Goal: Information Seeking & Learning: Compare options

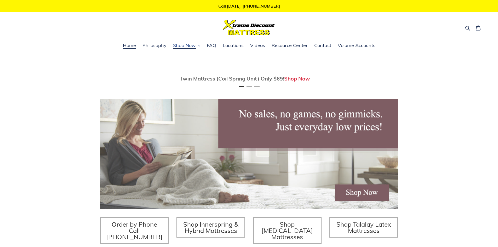
click at [182, 46] on span "Shop Now" at bounding box center [184, 45] width 23 height 6
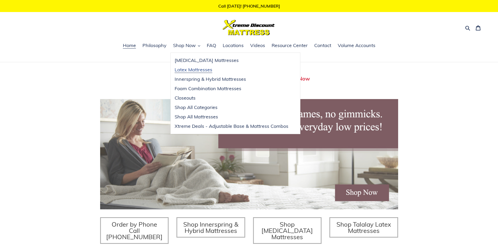
click at [202, 71] on span "Latex Mattresses" at bounding box center [194, 70] width 38 height 6
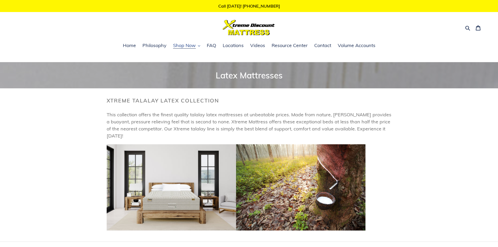
click at [186, 46] on span "Shop Now" at bounding box center [184, 45] width 23 height 6
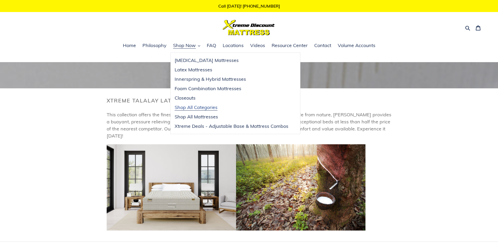
click at [186, 108] on span "Shop All Categories" at bounding box center [196, 107] width 43 height 6
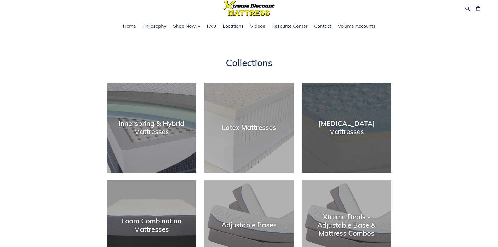
scroll to position [78, 0]
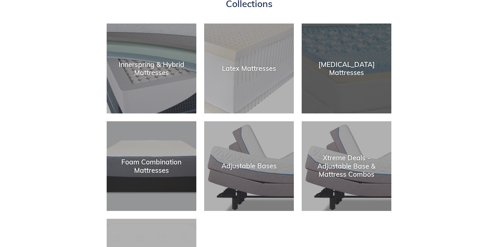
click at [326, 113] on div "[MEDICAL_DATA] Mattresses" at bounding box center [347, 113] width 90 height 0
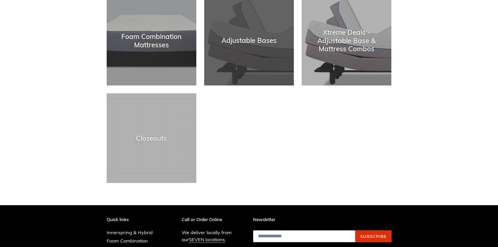
scroll to position [209, 0]
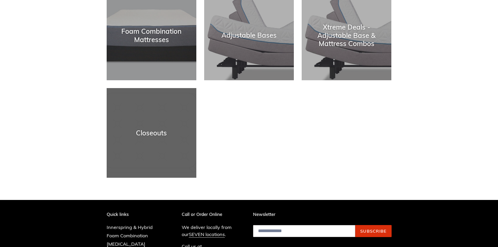
click at [140, 137] on div "Closeouts" at bounding box center [152, 133] width 90 height 8
click at [158, 178] on div "Closeouts" at bounding box center [152, 178] width 90 height 0
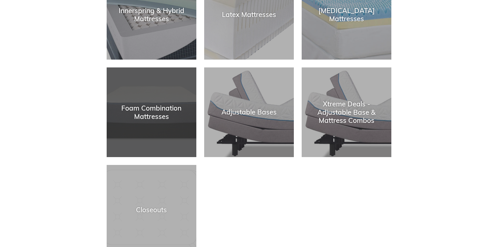
scroll to position [78, 0]
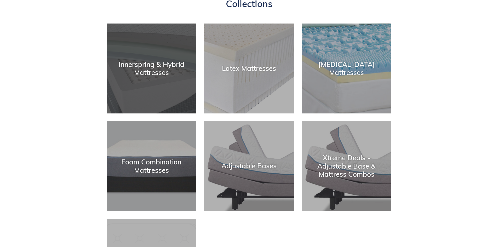
click at [157, 74] on div "Innerspring & Hybrid Mattresses" at bounding box center [152, 68] width 90 height 16
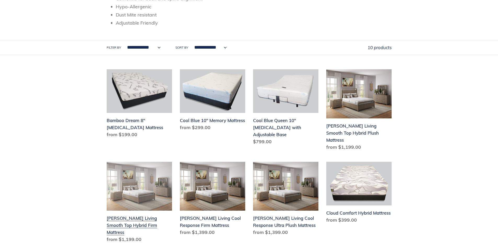
scroll to position [105, 0]
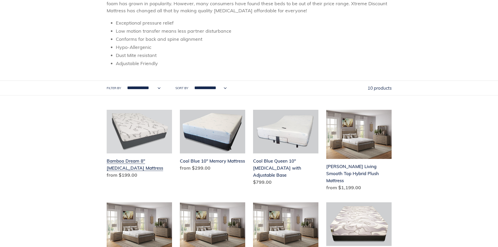
click at [152, 127] on link "Bamboo Dream 8" Memory Foam Mattress" at bounding box center [139, 145] width 65 height 71
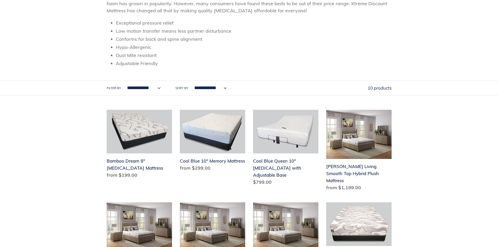
click at [141, 87] on select "**********" at bounding box center [142, 88] width 41 height 14
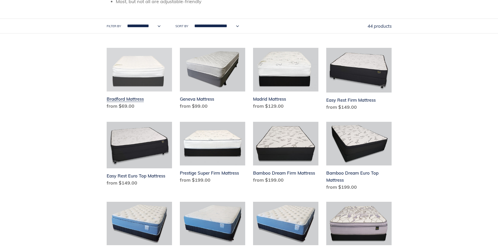
scroll to position [157, 0]
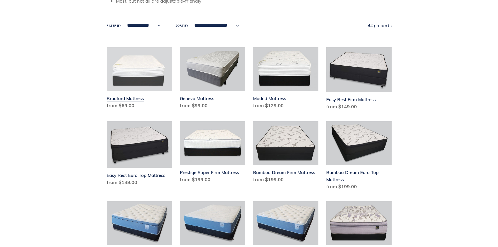
click at [146, 69] on link "Bradford Mattress" at bounding box center [139, 79] width 65 height 64
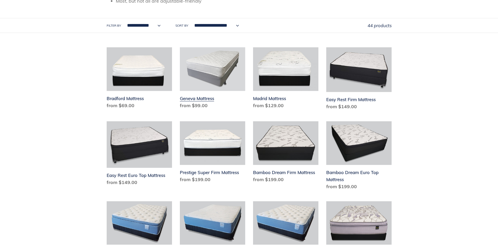
click at [210, 81] on link "Geneva Mattress" at bounding box center [212, 79] width 65 height 64
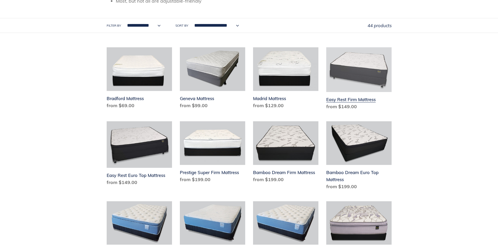
click at [343, 101] on link "Easy Rest Firm Mattress" at bounding box center [358, 79] width 65 height 65
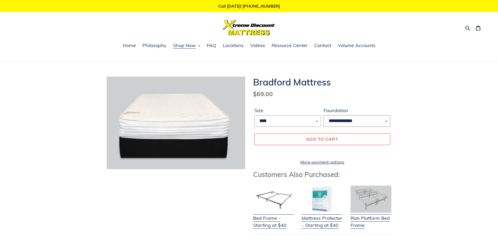
click at [334, 123] on select "**********" at bounding box center [357, 120] width 67 height 11
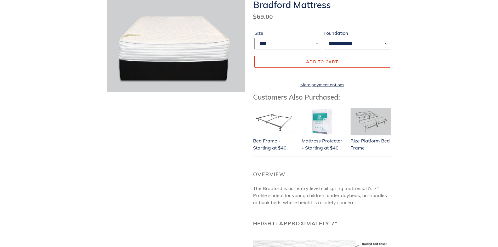
scroll to position [78, 0]
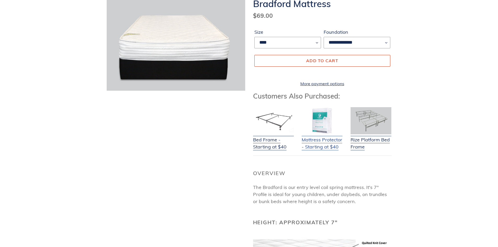
click at [320, 143] on link "Mattress Protector - Starting at $40" at bounding box center [322, 140] width 41 height 21
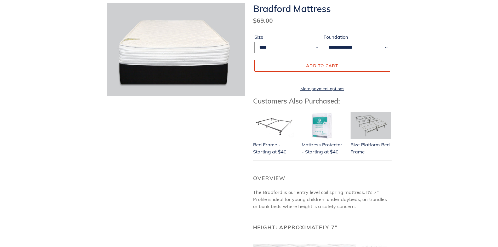
scroll to position [0, 0]
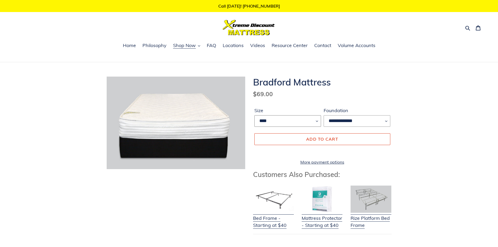
click at [277, 121] on select "**** ****" at bounding box center [287, 120] width 67 height 11
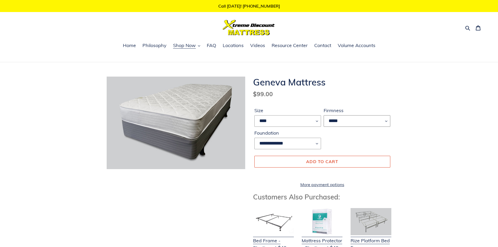
click at [335, 124] on select "*****" at bounding box center [357, 120] width 67 height 11
